Goal: Task Accomplishment & Management: Manage account settings

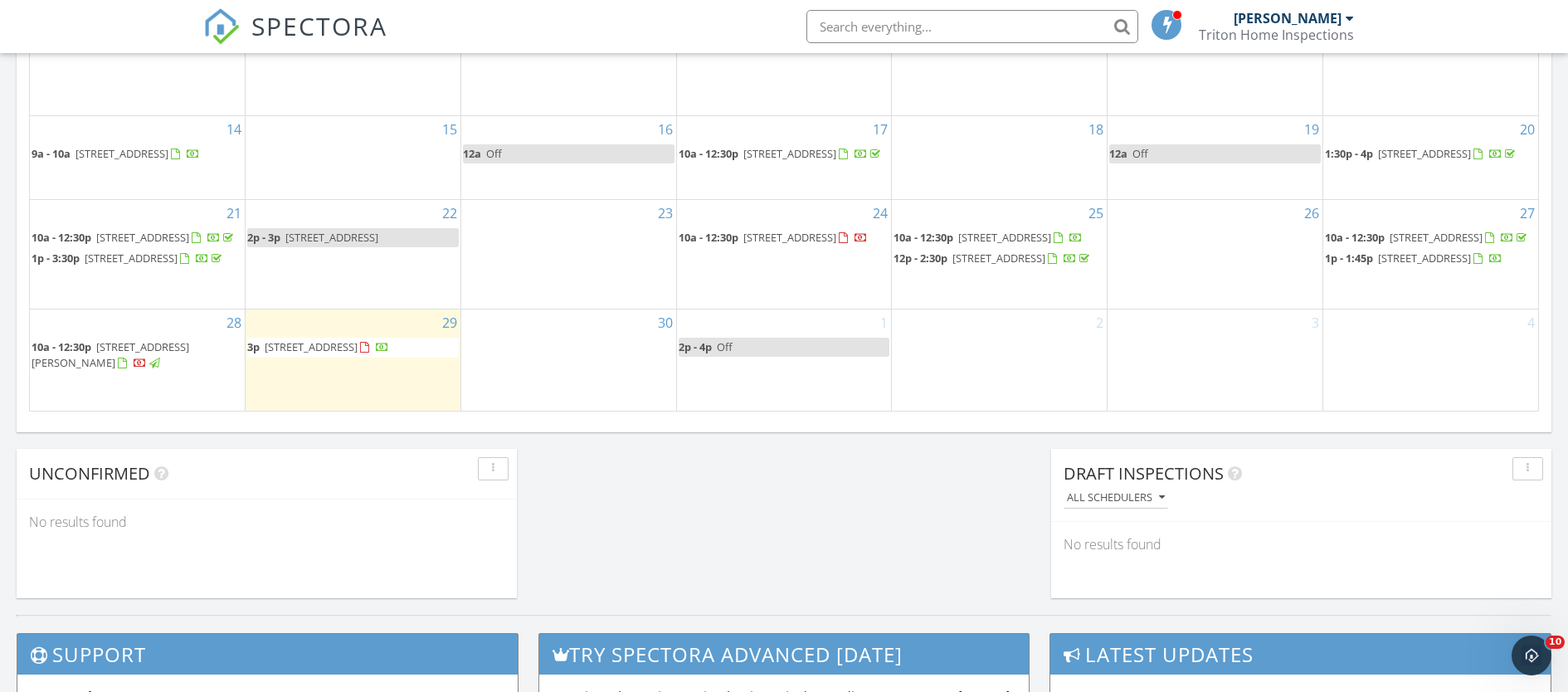
click at [189, 361] on span "[STREET_ADDRESS][PERSON_NAME]" at bounding box center [109, 355] width 158 height 31
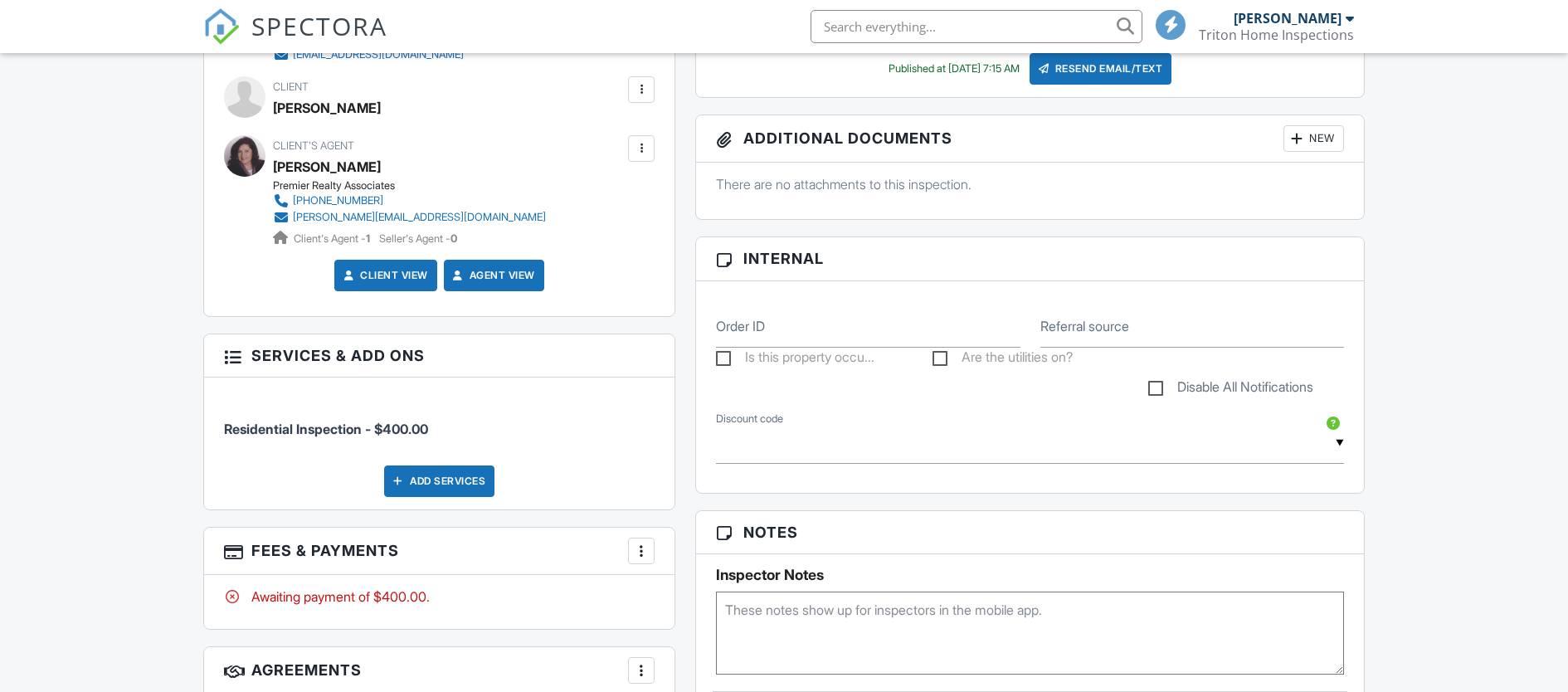
scroll to position [629, 0]
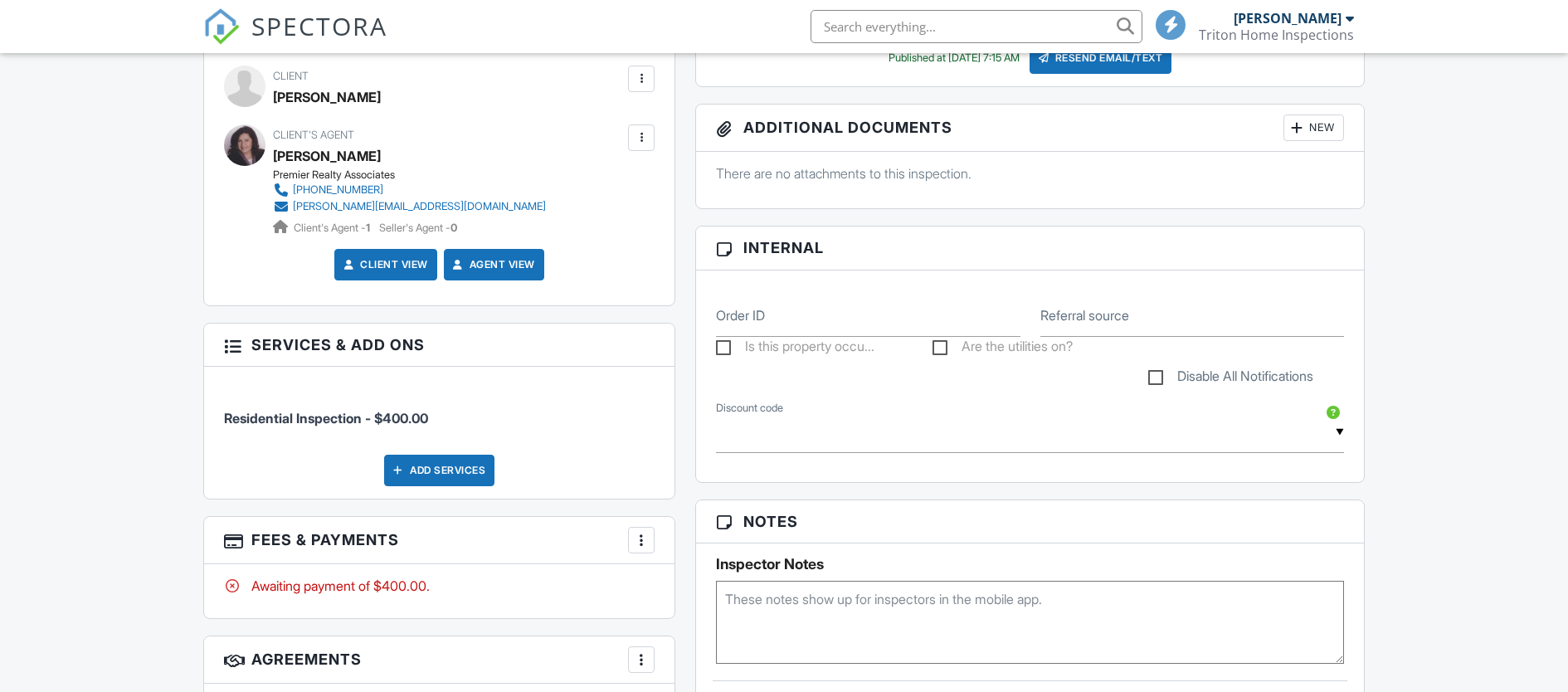
click at [637, 547] on div at bounding box center [642, 541] width 17 height 17
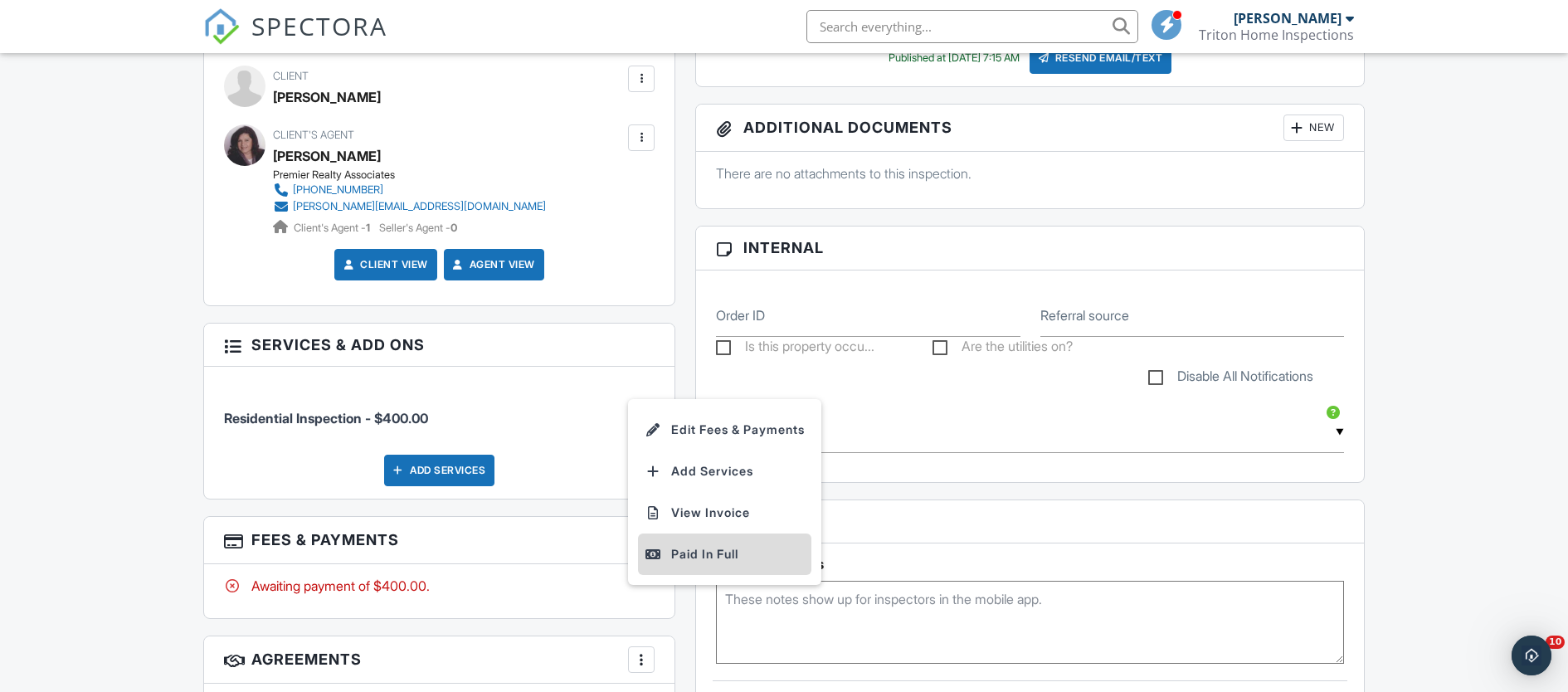
scroll to position [0, 0]
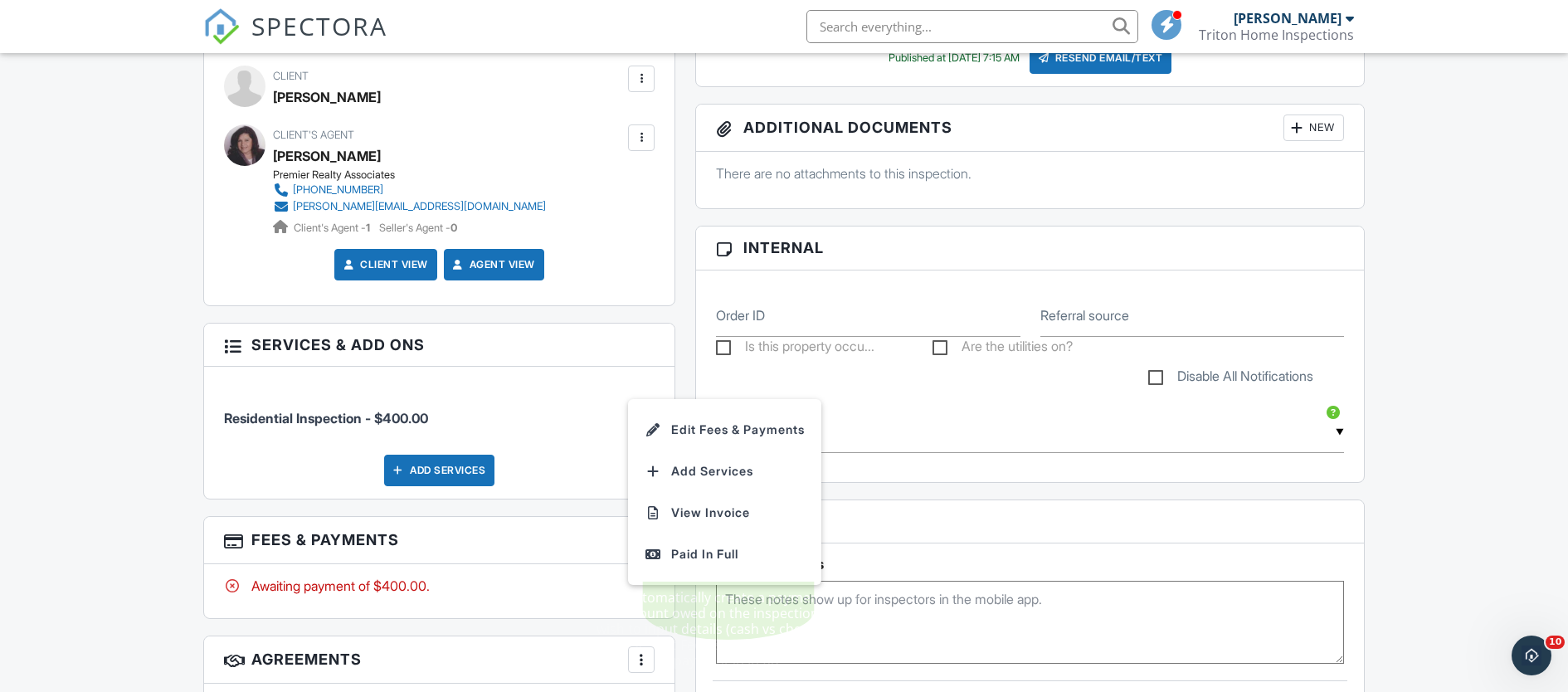
click at [682, 559] on div "Paid In Full" at bounding box center [725, 554] width 160 height 20
